Goal: Transaction & Acquisition: Download file/media

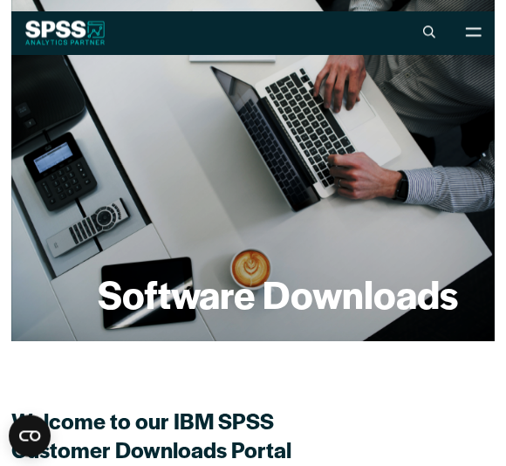
scroll to position [64, 0]
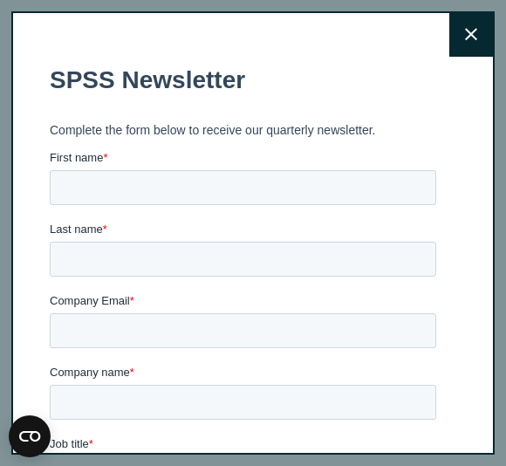
click at [458, 39] on button "Close" at bounding box center [471, 35] width 44 height 44
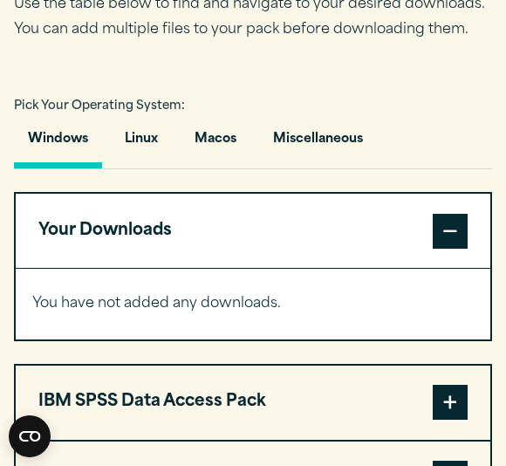
scroll to position [1145, 0]
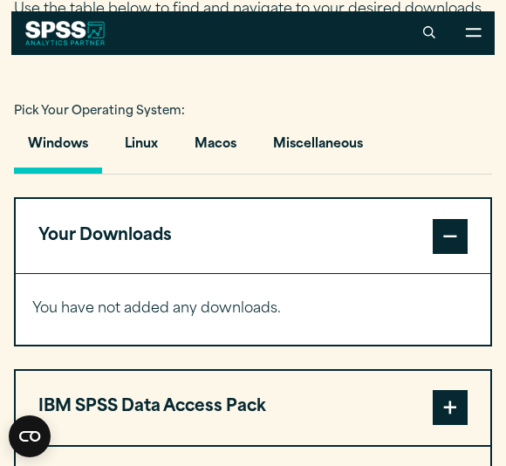
click at [232, 135] on button "Macos" at bounding box center [216, 149] width 70 height 50
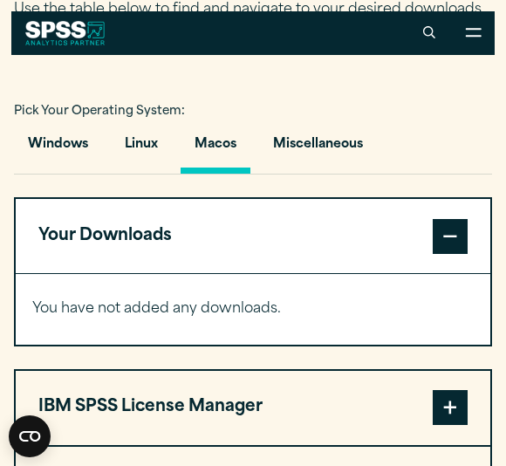
click at [448, 231] on span at bounding box center [450, 236] width 35 height 35
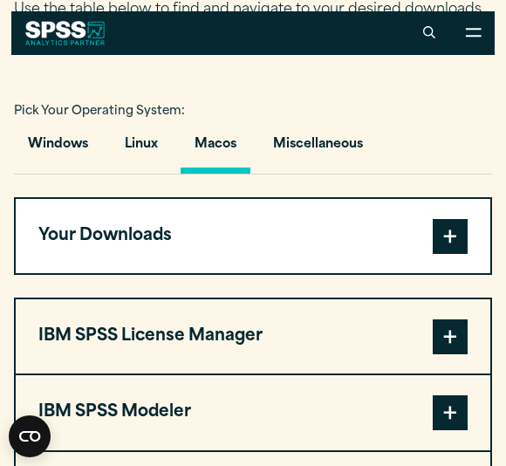
click at [459, 240] on span at bounding box center [450, 236] width 35 height 35
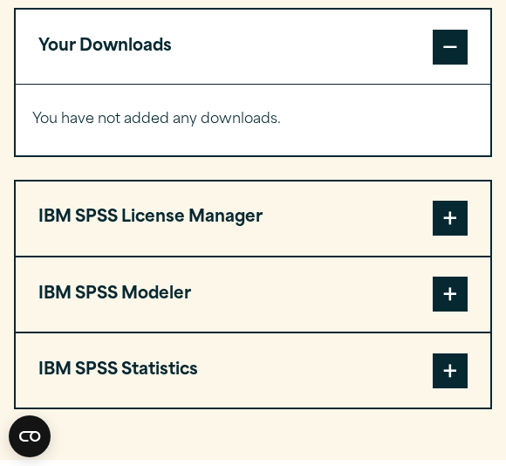
scroll to position [1379, 0]
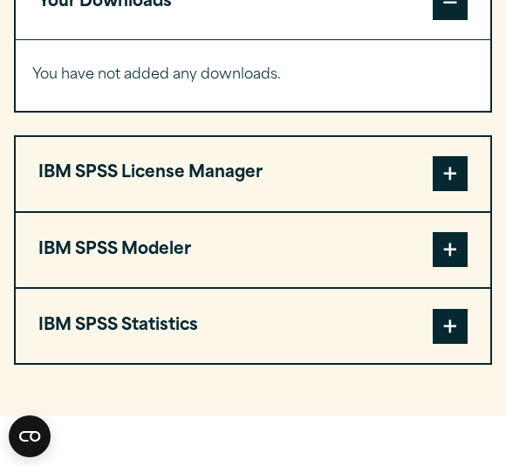
click at [441, 181] on span at bounding box center [450, 173] width 35 height 35
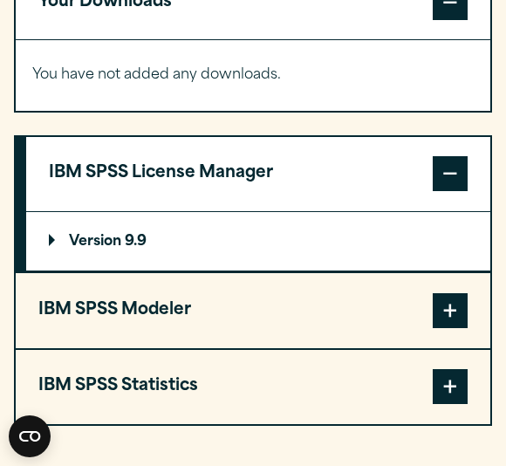
scroll to position [1382, 0]
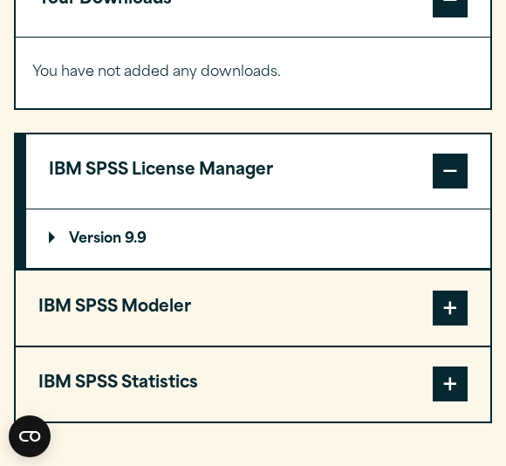
click at [282, 253] on summary "Version 9.9" at bounding box center [258, 238] width 464 height 59
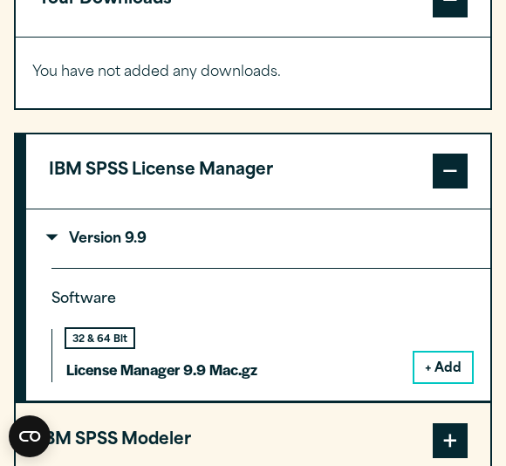
click at [437, 370] on button "+ Add" at bounding box center [443, 367] width 58 height 30
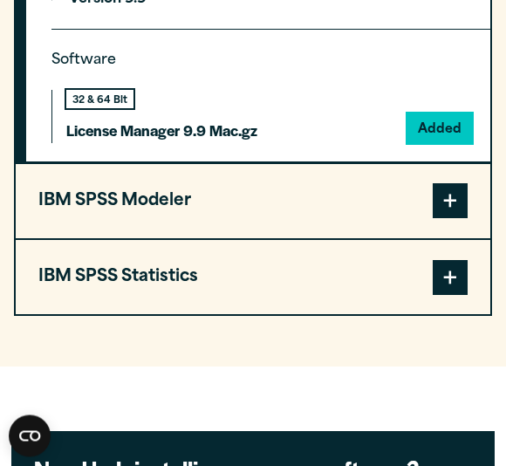
scroll to position [1690, 0]
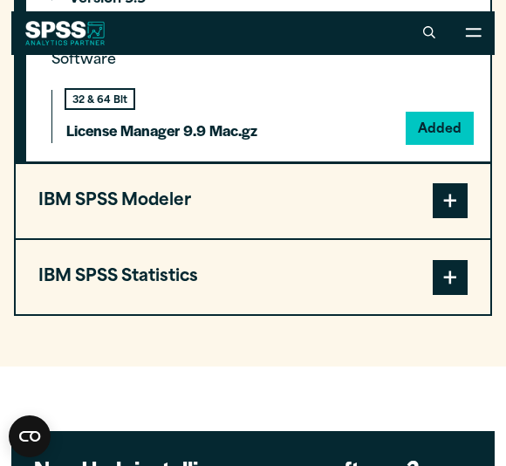
click at [441, 198] on span at bounding box center [450, 200] width 35 height 35
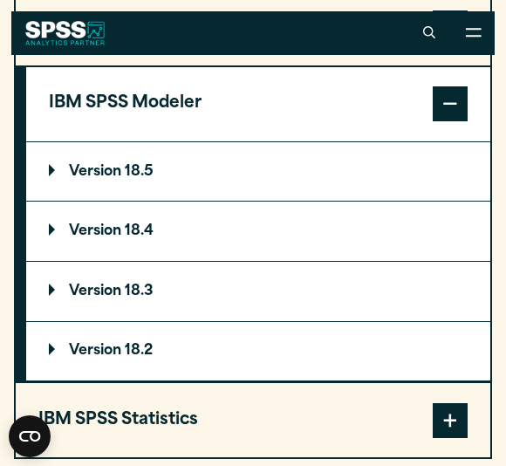
scroll to position [1592, 0]
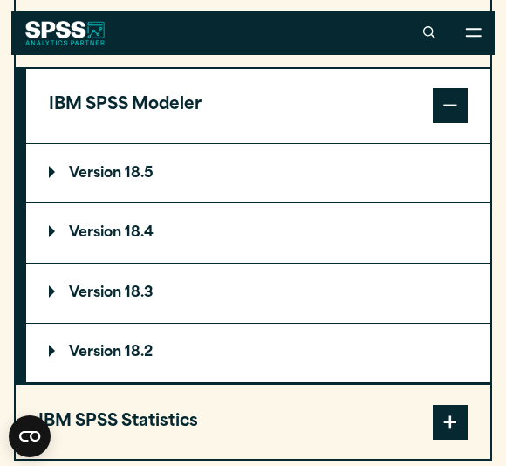
click at [292, 188] on summary "Version 18.5" at bounding box center [258, 173] width 464 height 59
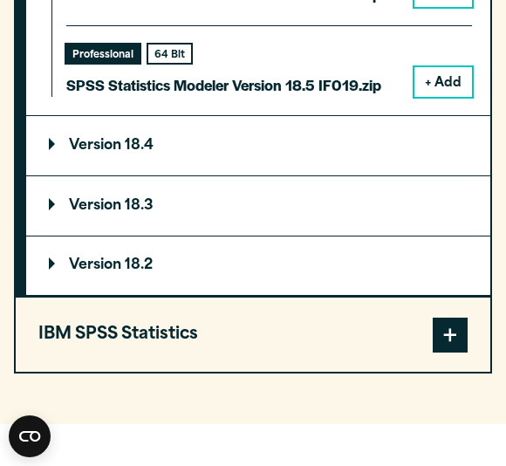
scroll to position [2225, 0]
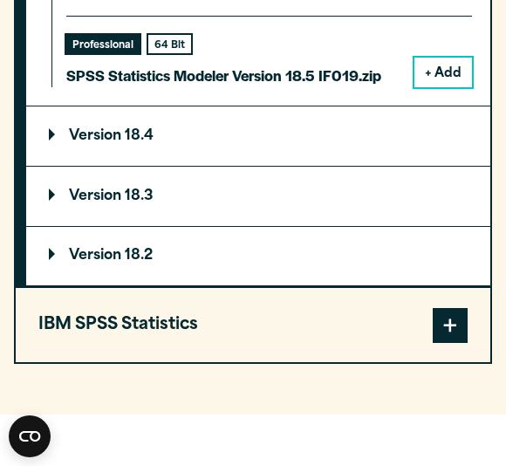
click at [448, 312] on span at bounding box center [450, 325] width 35 height 35
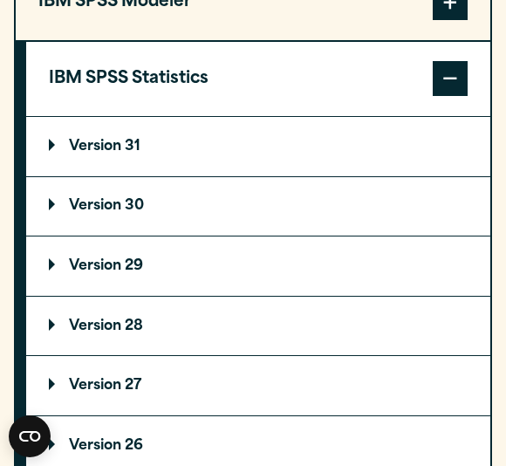
scroll to position [1703, 0]
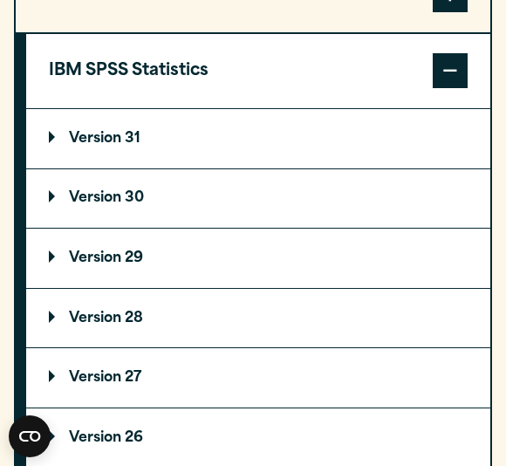
click at [298, 139] on summary "Version 31" at bounding box center [258, 138] width 464 height 59
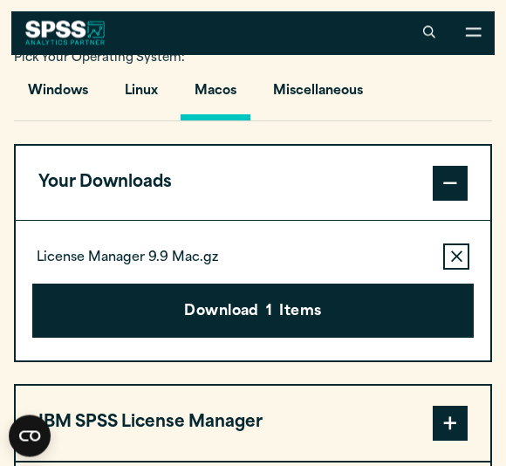
scroll to position [1193, 0]
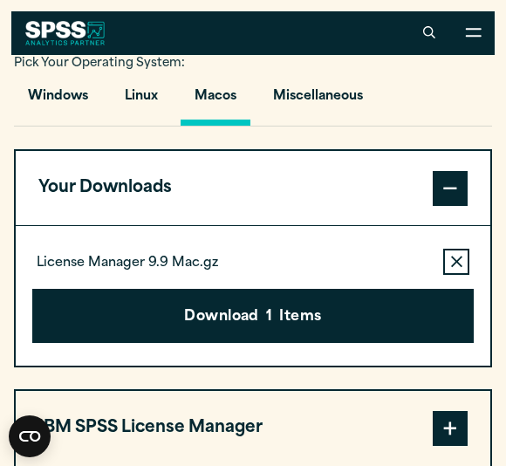
click at [373, 321] on button "Download 1 Items" at bounding box center [253, 316] width 442 height 54
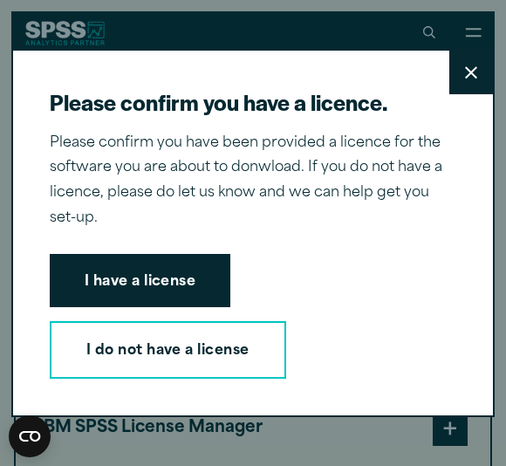
click at [175, 274] on button "I have a license" at bounding box center [140, 281] width 181 height 54
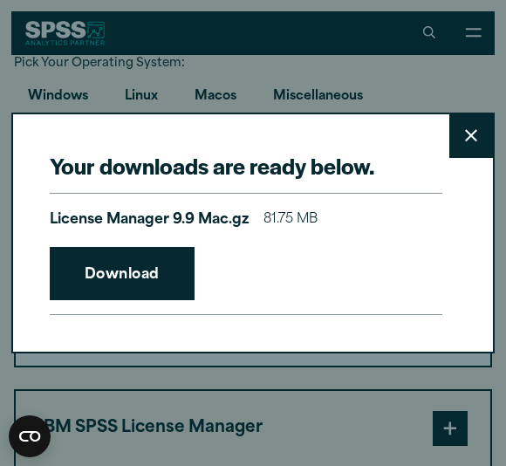
click at [160, 274] on link "Download" at bounding box center [122, 274] width 145 height 54
